Goal: Task Accomplishment & Management: Manage account settings

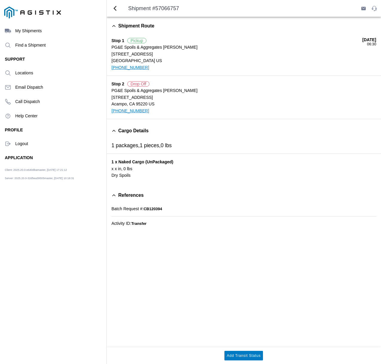
click at [10, 143] on icon "menu" at bounding box center [8, 144] width 6 height 6
click at [4, 141] on div "Logout" at bounding box center [53, 144] width 106 height 14
